Goal: Transaction & Acquisition: Purchase product/service

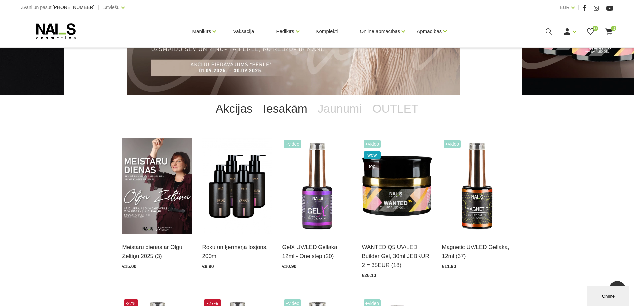
scroll to position [67, 0]
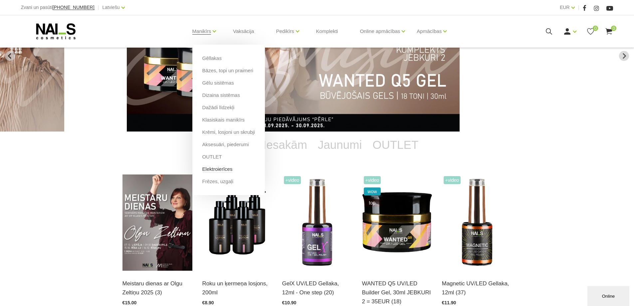
click at [223, 169] on link "Elektroierīces" at bounding box center [217, 168] width 30 height 7
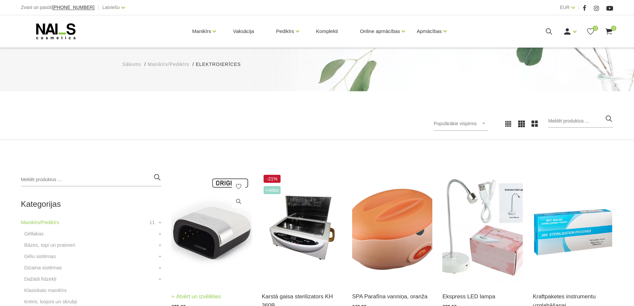
scroll to position [133, 0]
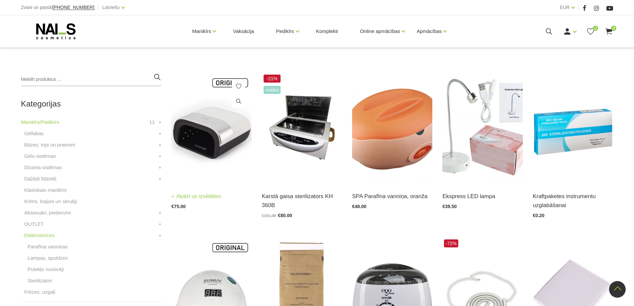
click at [209, 148] on img at bounding box center [211, 128] width 80 height 110
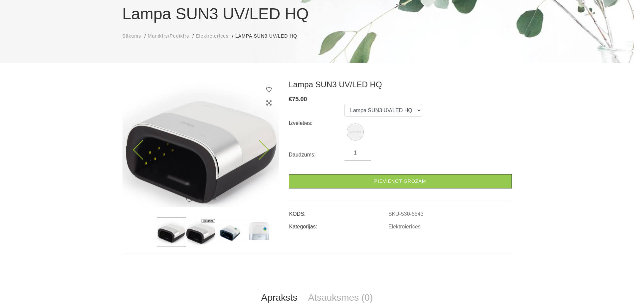
scroll to position [133, 0]
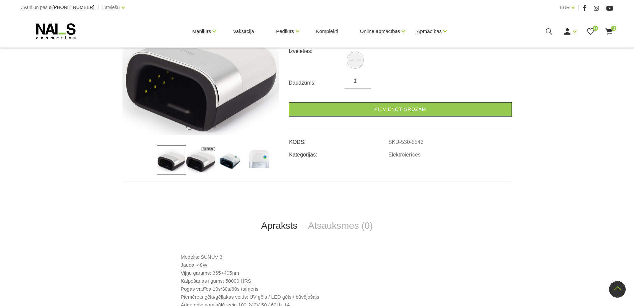
click at [197, 161] on img at bounding box center [200, 159] width 29 height 29
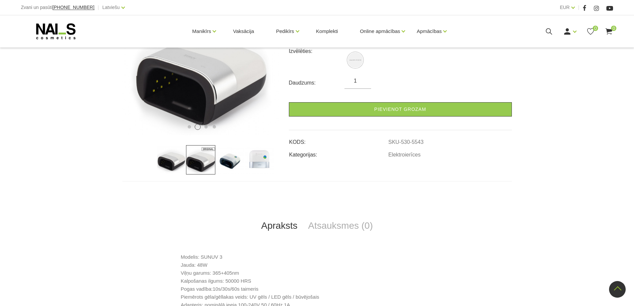
click at [222, 163] on img at bounding box center [229, 159] width 29 height 29
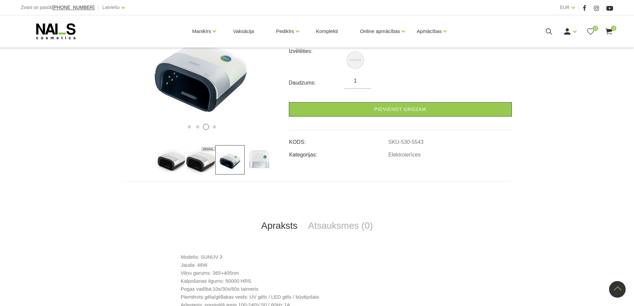
click at [250, 163] on img at bounding box center [258, 159] width 29 height 29
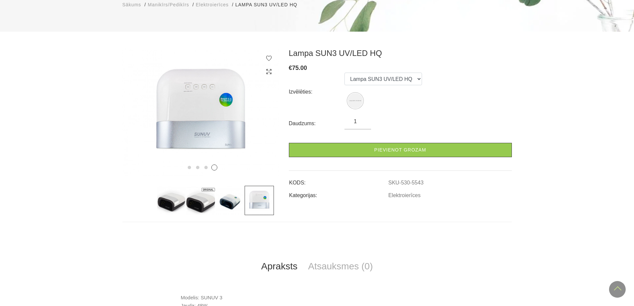
scroll to position [33, 0]
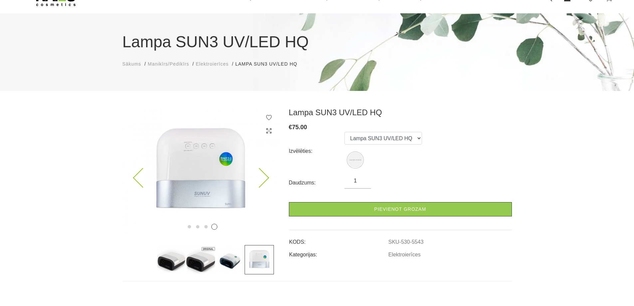
click at [264, 178] on icon at bounding box center [259, 178] width 20 height 20
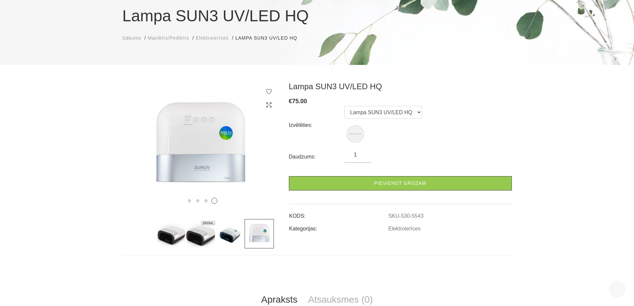
scroll to position [0, 0]
